Goal: Transaction & Acquisition: Download file/media

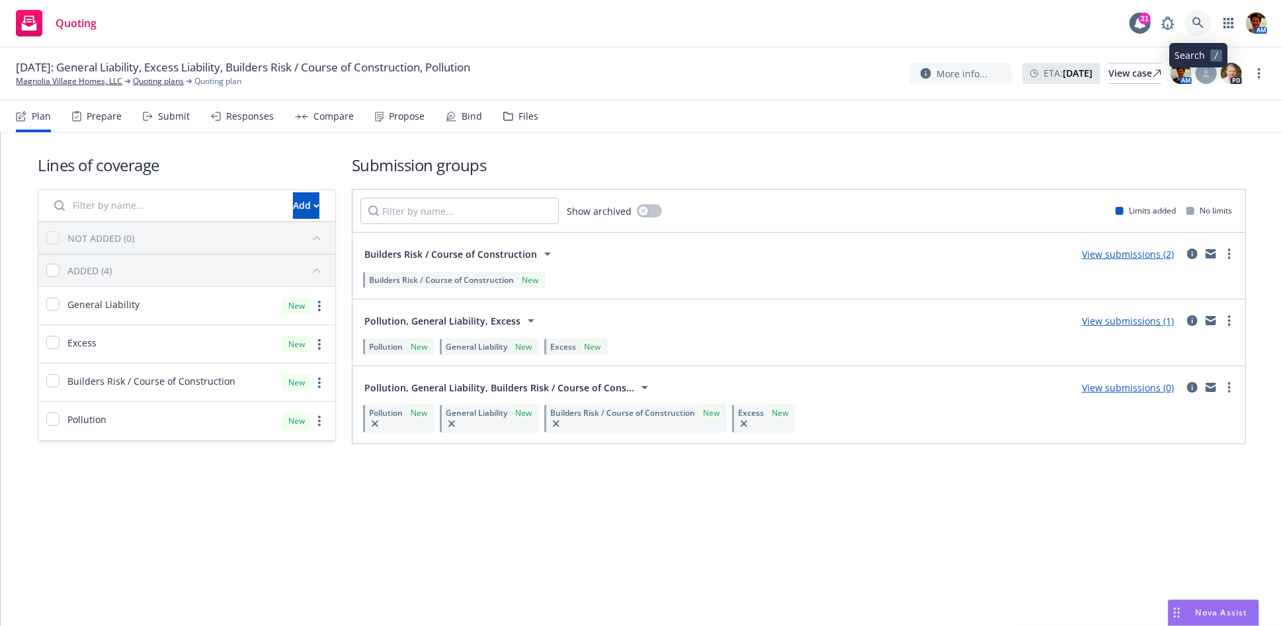
click at [1191, 25] on link at bounding box center [1198, 23] width 26 height 26
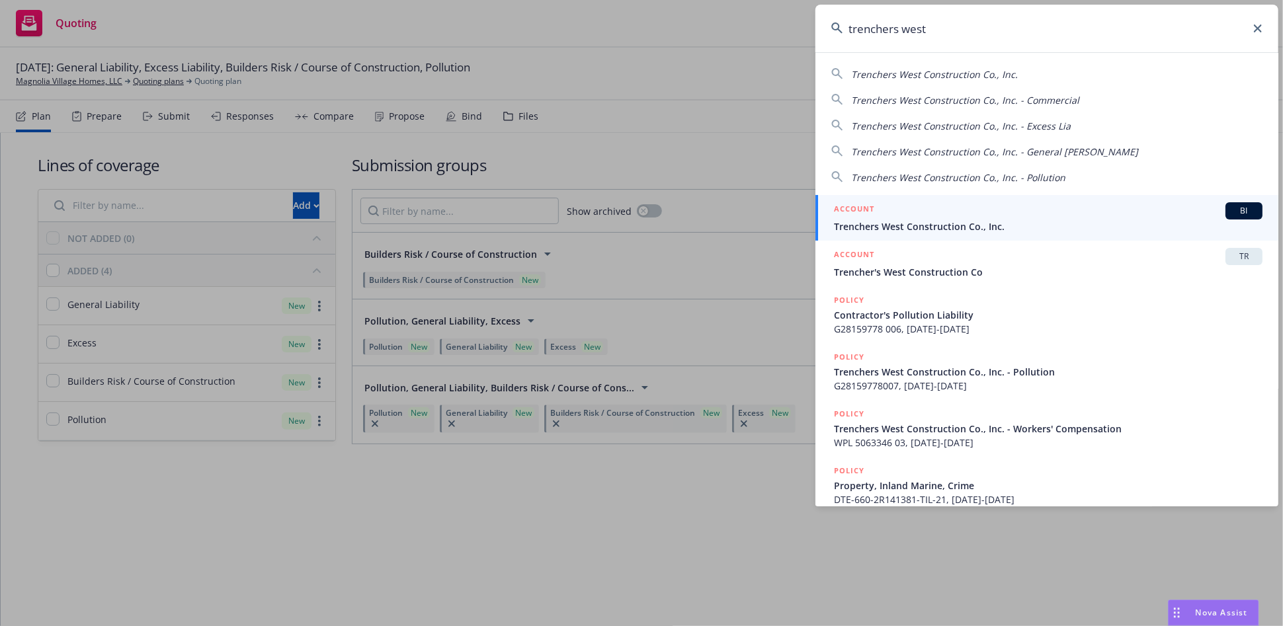
type input "trenchers west"
click at [879, 217] on div "ACCOUNT BI" at bounding box center [1048, 210] width 429 height 17
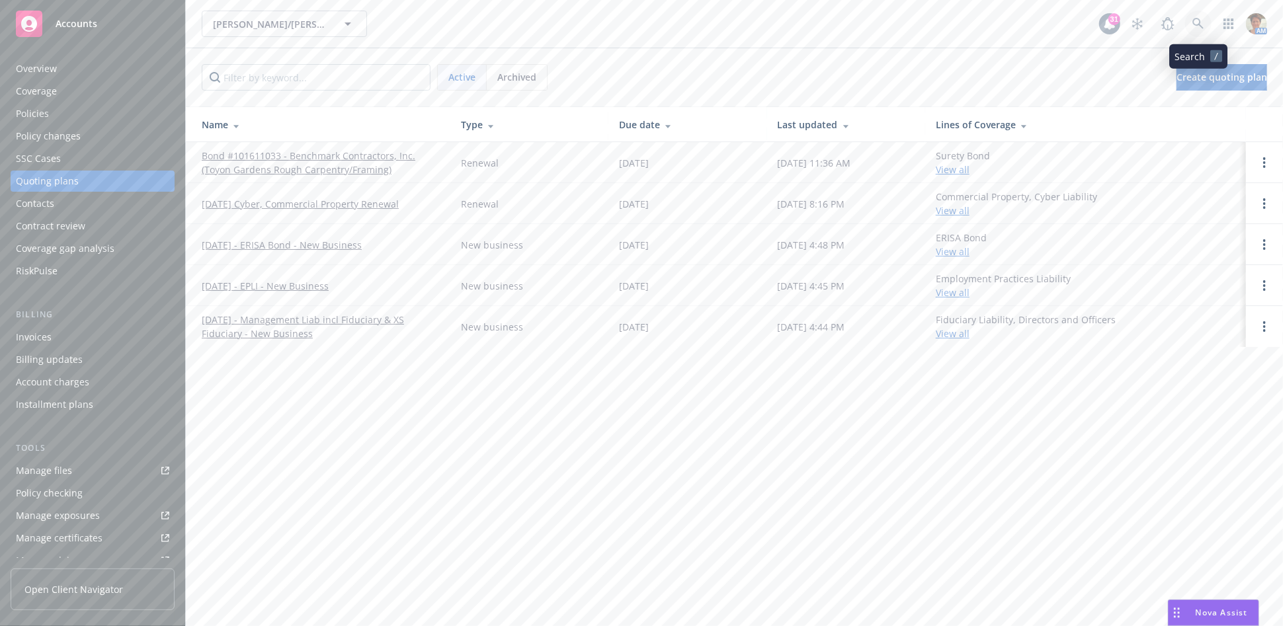
click at [1196, 24] on icon at bounding box center [1197, 23] width 11 height 11
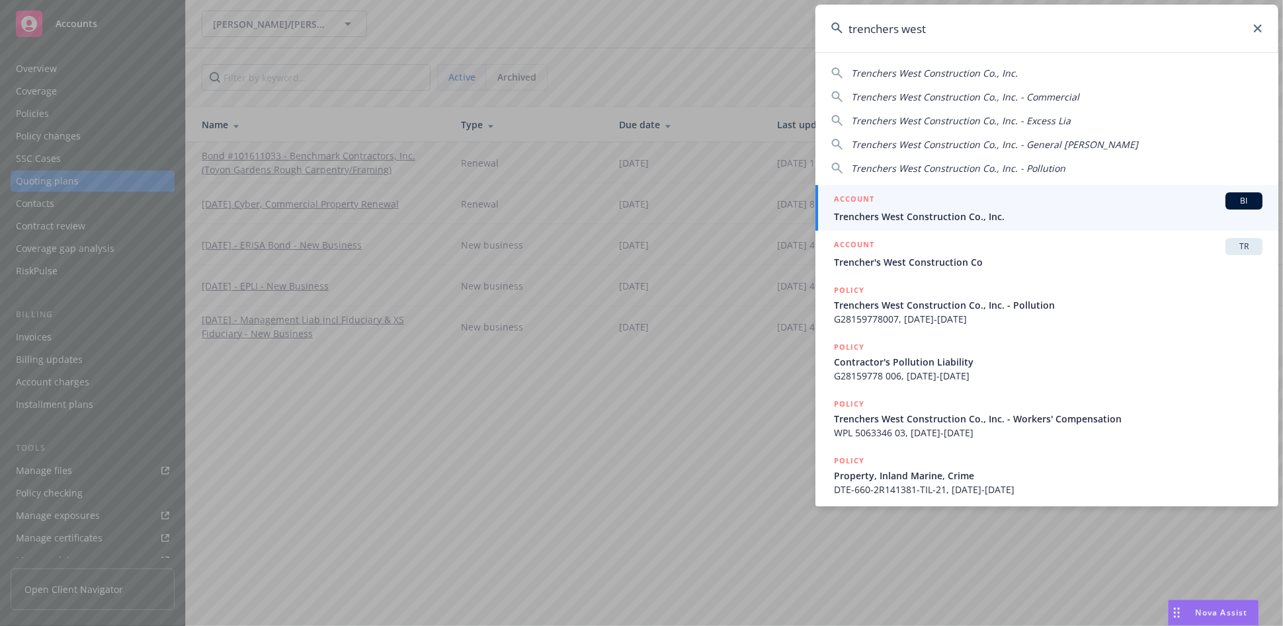
type input "trenchers west"
click at [884, 213] on span "Trenchers West Construction Co., Inc." at bounding box center [1048, 217] width 429 height 14
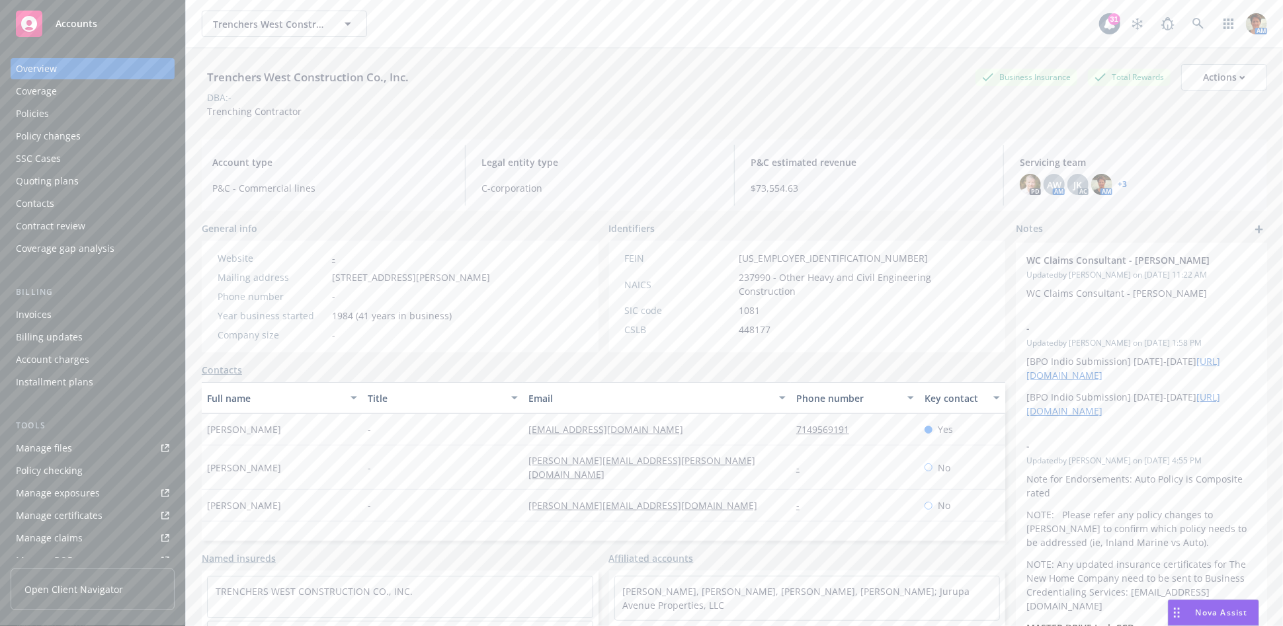
drag, startPoint x: 59, startPoint y: 124, endPoint x: 138, endPoint y: 121, distance: 78.7
click at [58, 124] on div "Policies" at bounding box center [92, 113] width 153 height 21
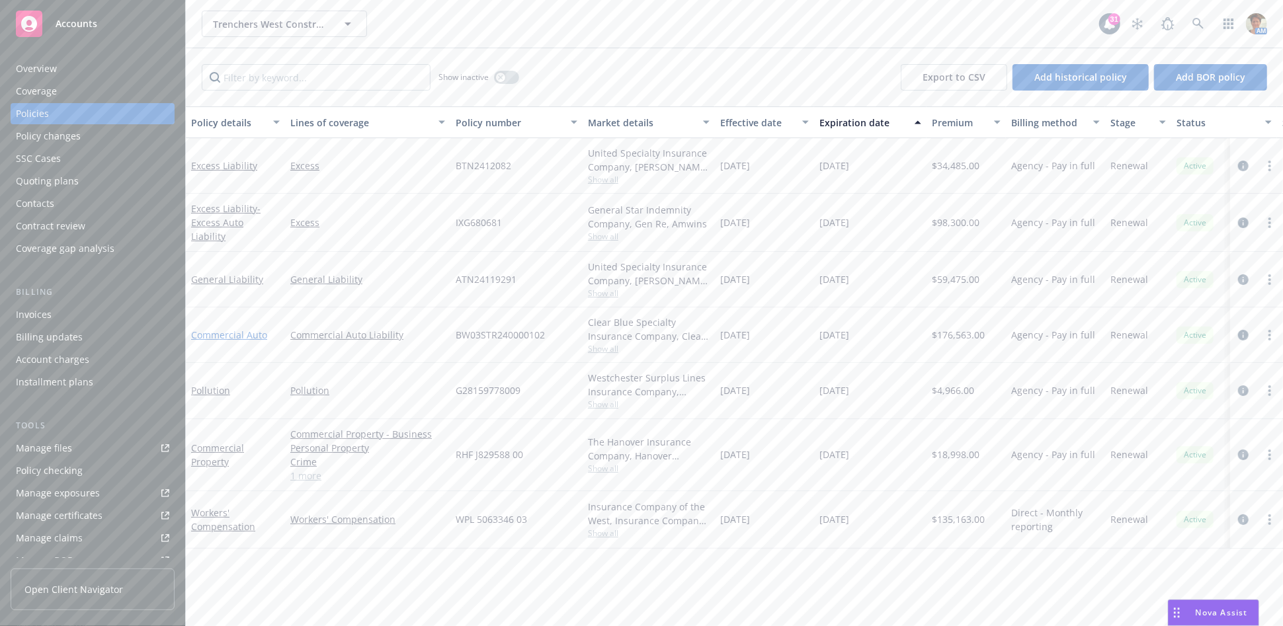
click at [226, 335] on link "Commercial Auto" at bounding box center [229, 335] width 76 height 13
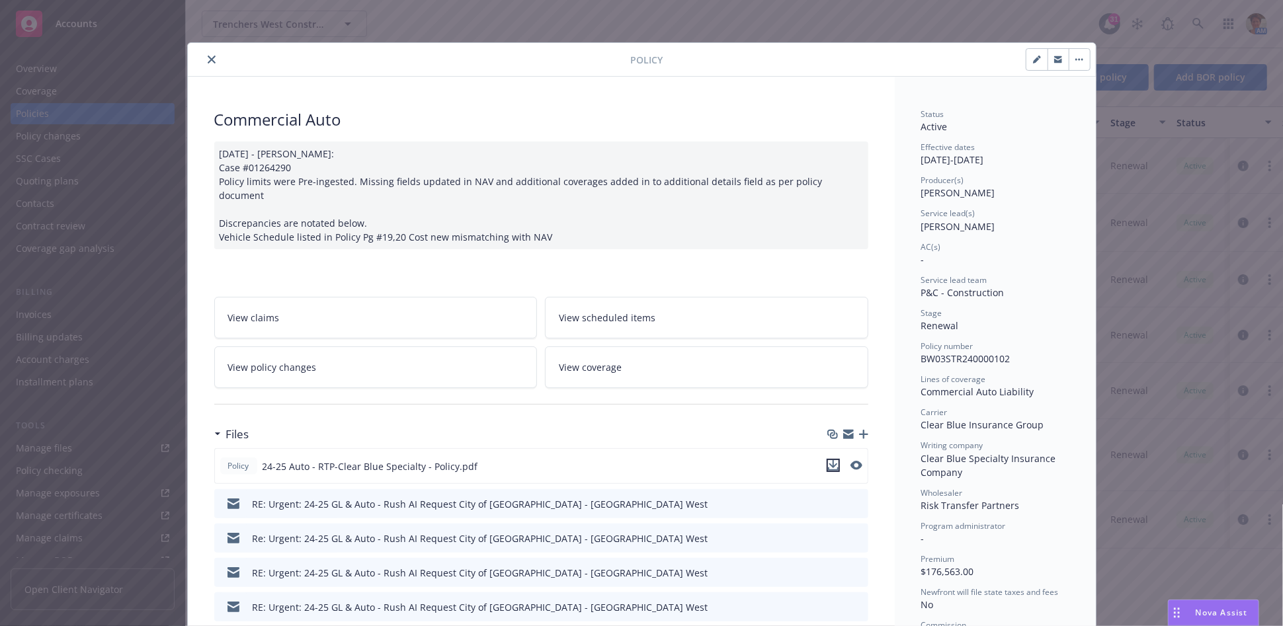
click at [828, 460] on icon "download file" at bounding box center [833, 465] width 11 height 11
